Goal: Information Seeking & Learning: Learn about a topic

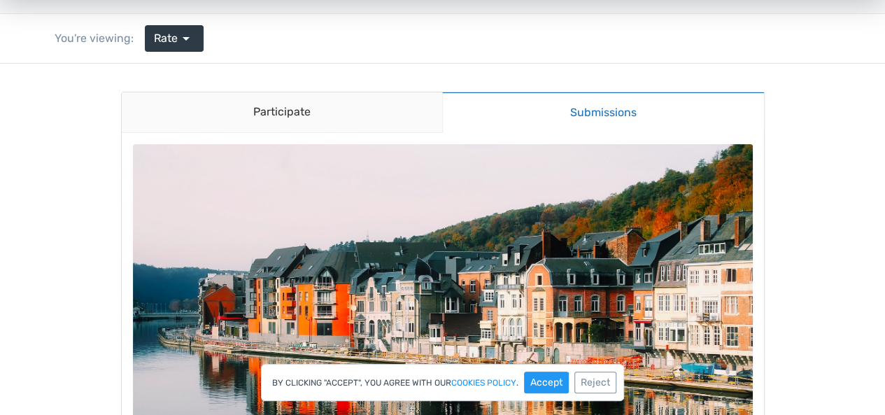
scroll to position [92, 0]
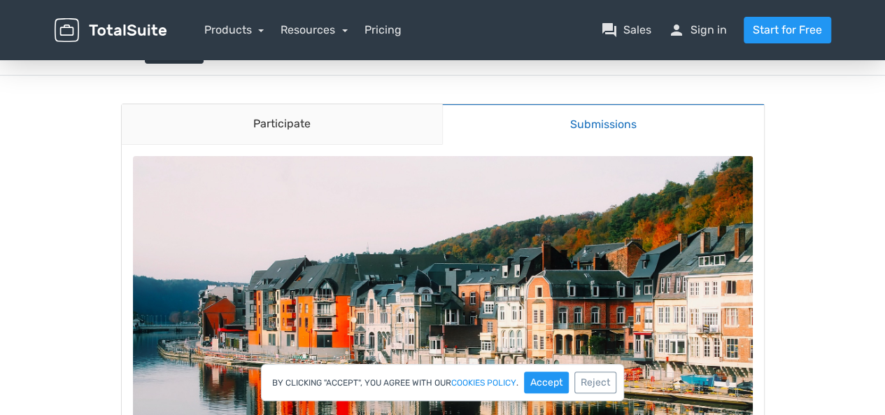
drag, startPoint x: 894, startPoint y: 113, endPoint x: 895, endPoint y: 141, distance: 28.0
click at [885, 141] on html "menu Products TotalPoll WordPress Poll and Contest Plugin TotalContest Sales" at bounding box center [442, 115] width 885 height 415
click at [302, 119] on link "Participate" at bounding box center [282, 124] width 321 height 41
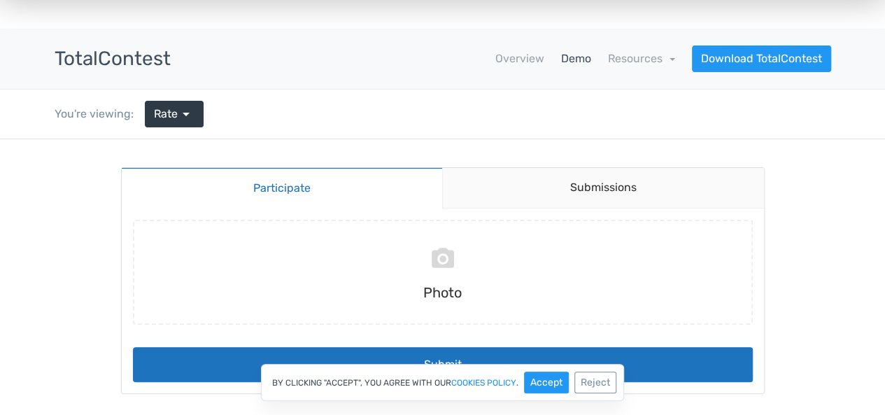
scroll to position [25, 0]
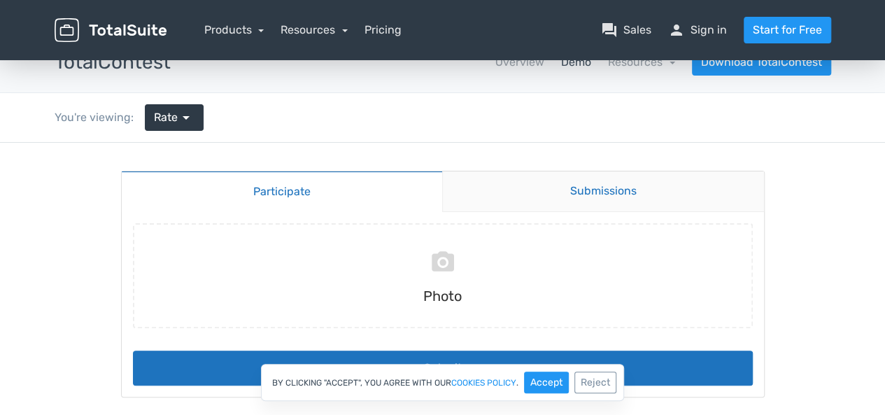
click at [616, 198] on link "Submissions" at bounding box center [603, 191] width 322 height 41
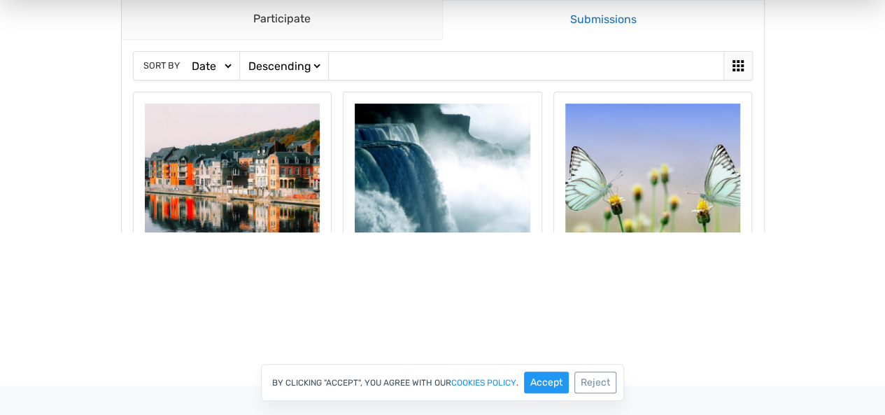
scroll to position [180, 0]
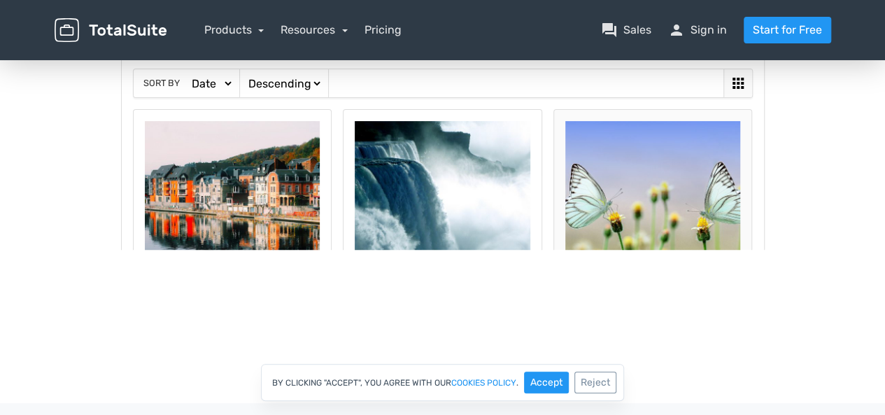
click at [649, 216] on img at bounding box center [653, 209] width 176 height 176
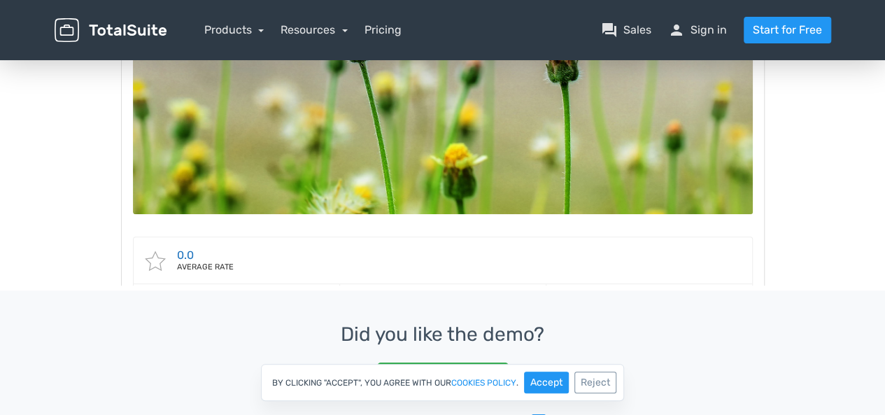
scroll to position [0, 0]
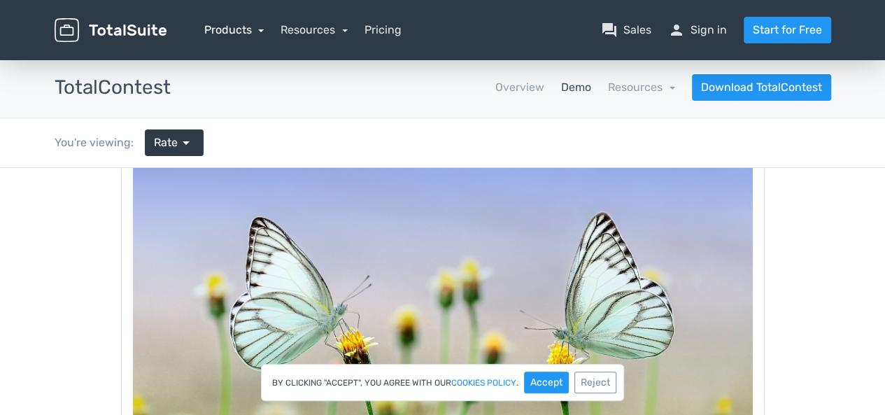
click at [257, 28] on link "Products" at bounding box center [234, 29] width 60 height 13
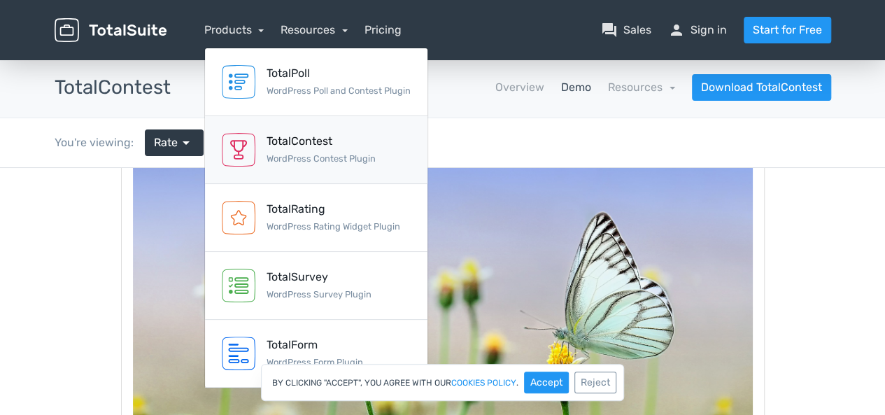
click at [379, 157] on link "TotalContest WordPress Contest Plugin" at bounding box center [316, 150] width 223 height 68
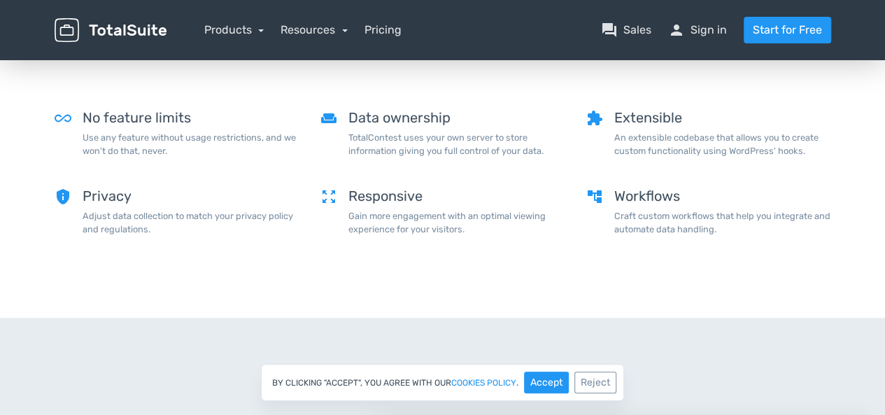
scroll to position [1810, 0]
